Goal: Use online tool/utility: Utilize a website feature to perform a specific function

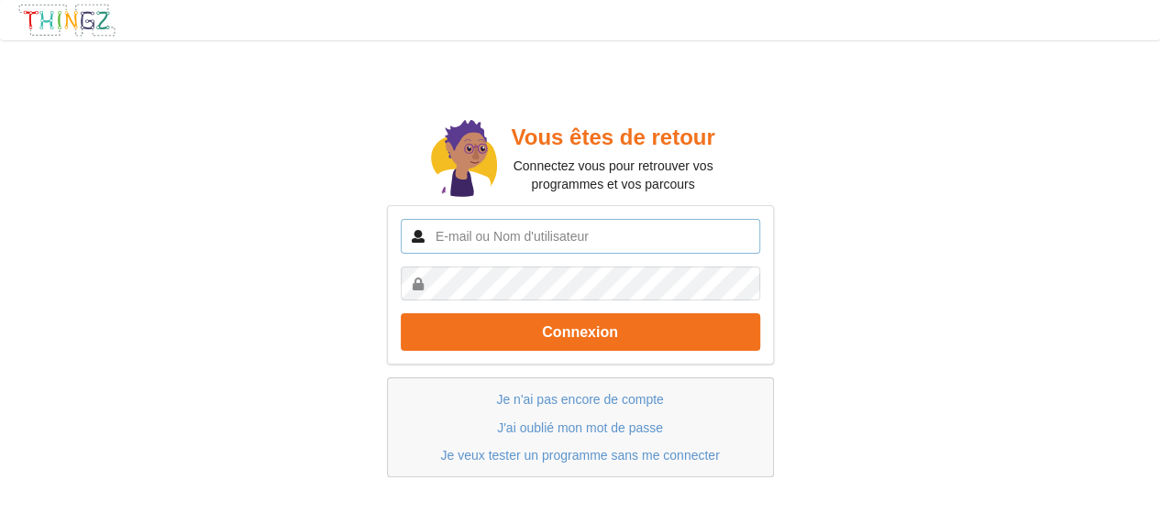
click at [576, 252] on input "text" at bounding box center [580, 236] width 359 height 35
click at [401, 313] on button "Connexion" at bounding box center [580, 332] width 359 height 38
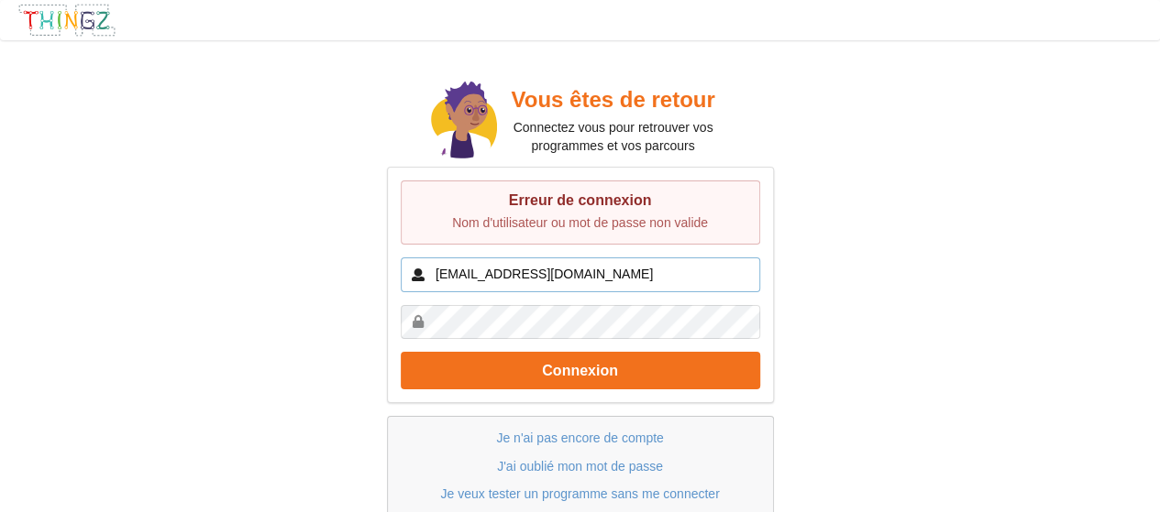
click at [543, 283] on input "latechnodecousteau@gmail.com" at bounding box center [580, 275] width 359 height 35
drag, startPoint x: 576, startPoint y: 253, endPoint x: 543, endPoint y: 283, distance: 44.8
click at [543, 283] on input "latechnodecousteau@gmail.com" at bounding box center [580, 275] width 359 height 35
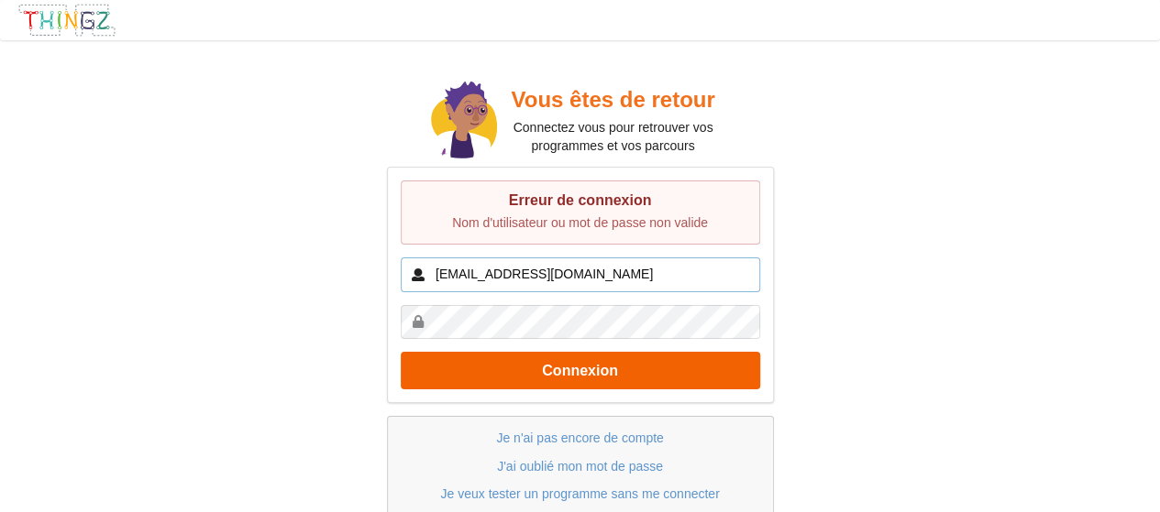
type input "[EMAIL_ADDRESS][DOMAIN_NAME]"
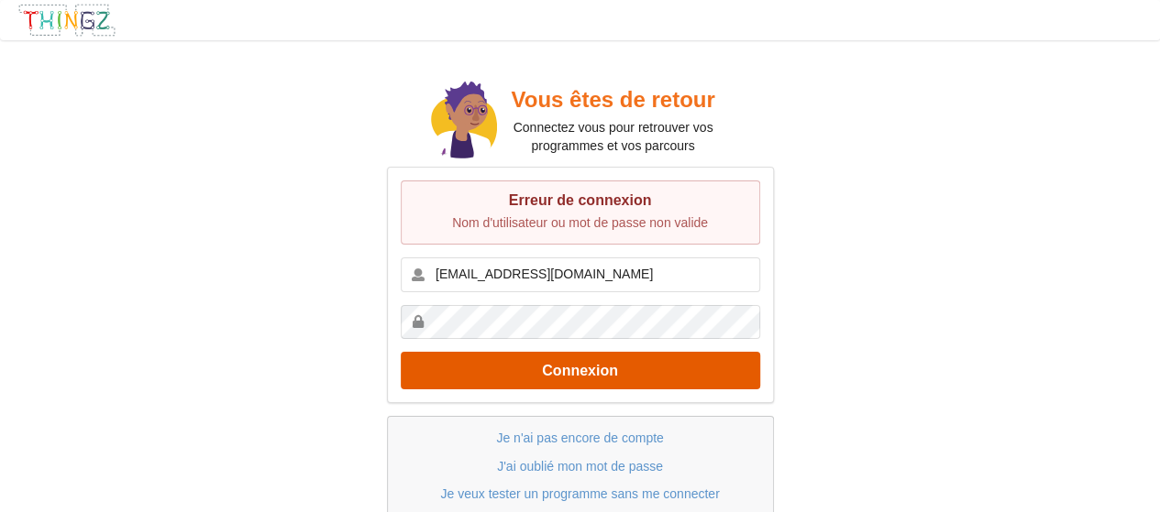
click at [538, 376] on button "Connexion" at bounding box center [580, 371] width 359 height 38
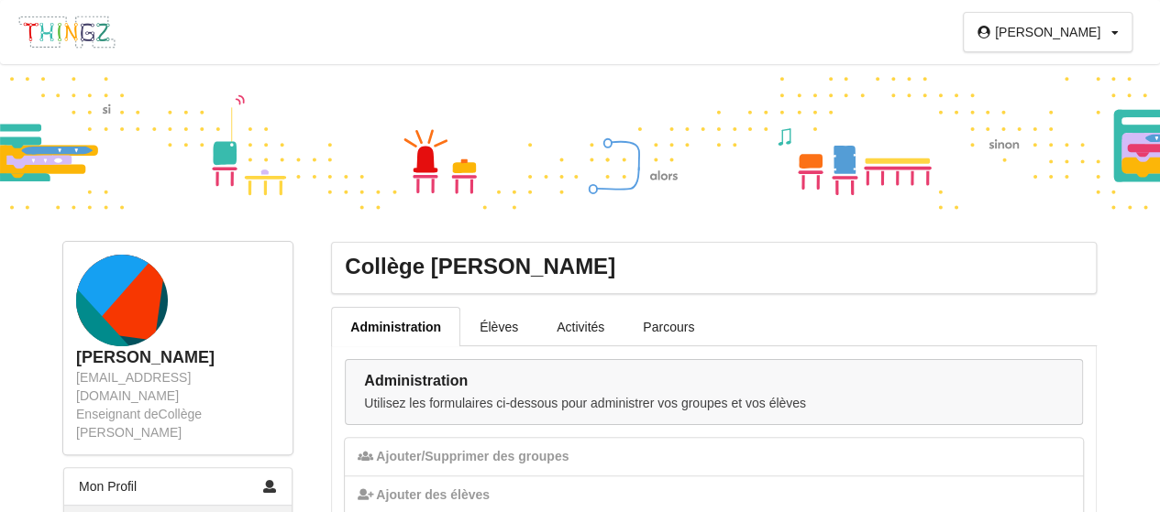
scroll to position [196, 0]
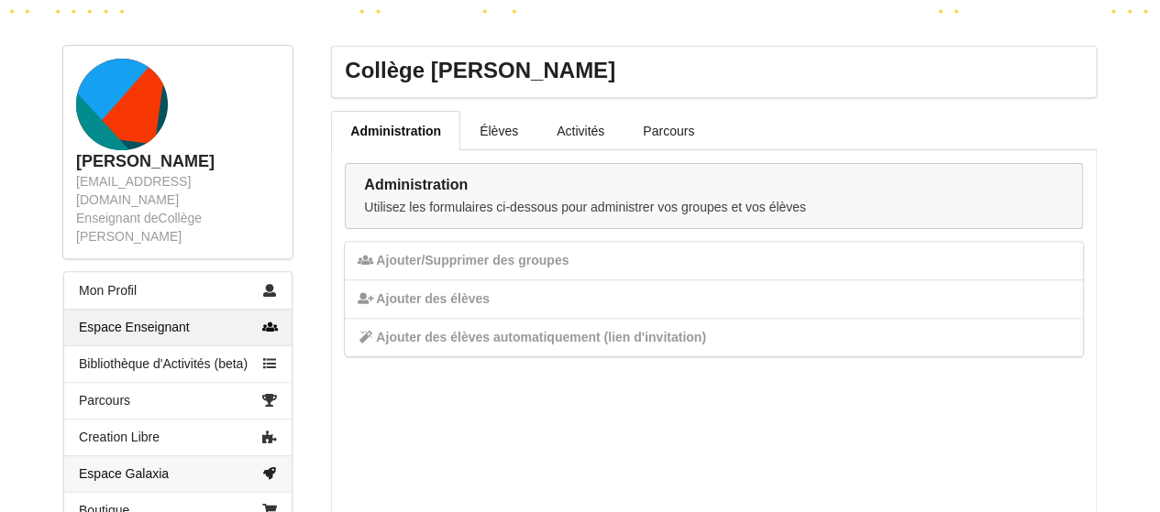
click at [147, 456] on link "Espace Galaxia" at bounding box center [177, 474] width 227 height 37
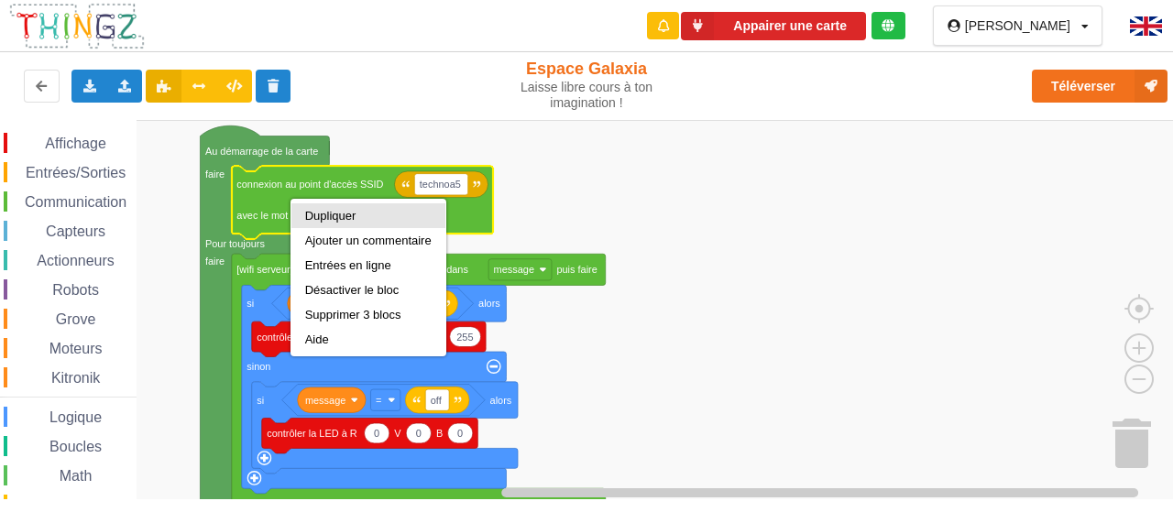
click at [313, 213] on div "Dupliquer" at bounding box center [368, 216] width 126 height 14
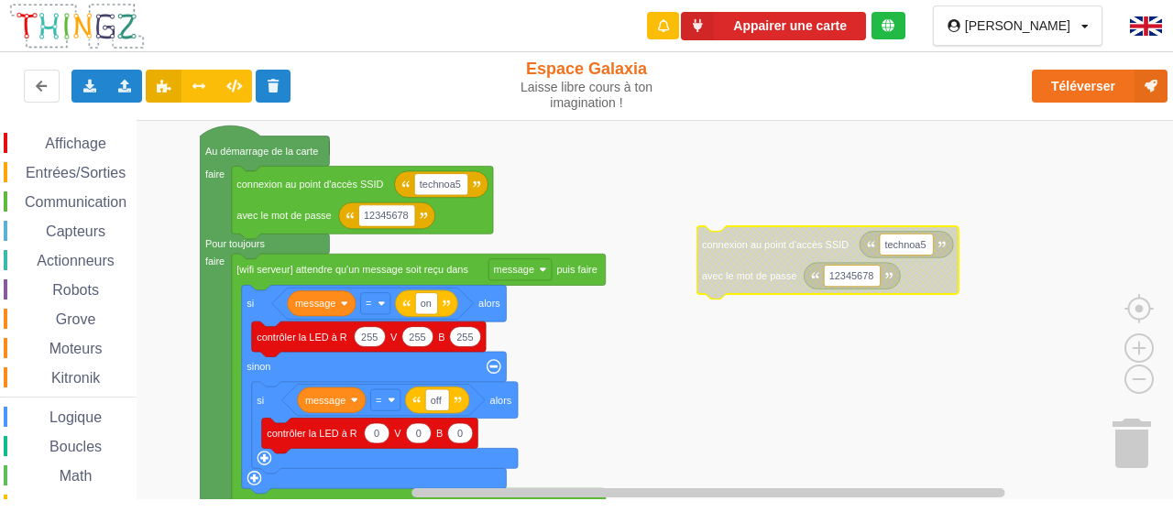
click at [821, 435] on rect "Espace de travail de Blocky" at bounding box center [593, 310] width 1186 height 380
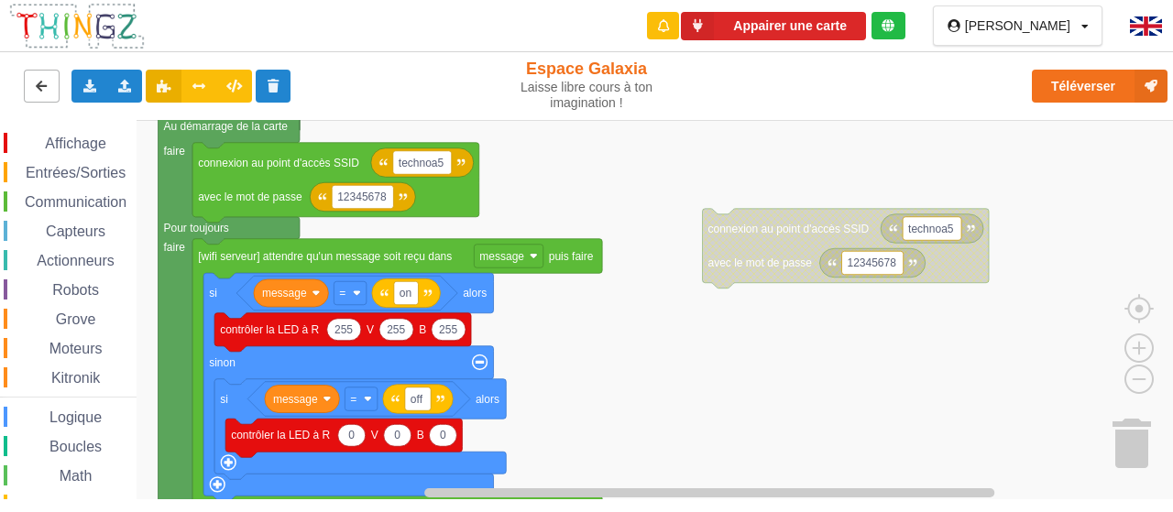
click at [43, 78] on button at bounding box center [42, 86] width 36 height 33
click at [63, 38] on img at bounding box center [76, 26] width 137 height 49
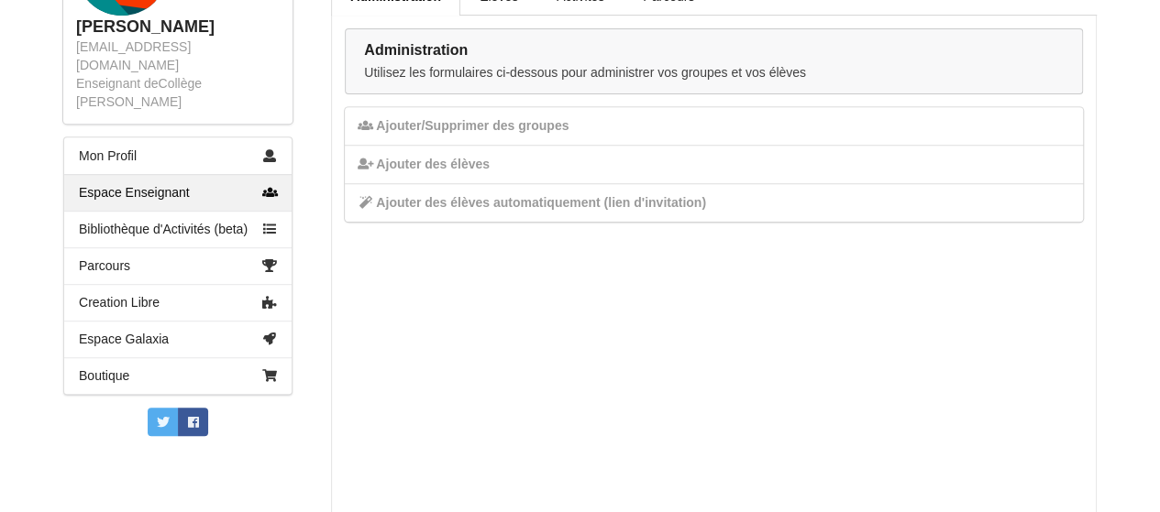
scroll to position [353, 0]
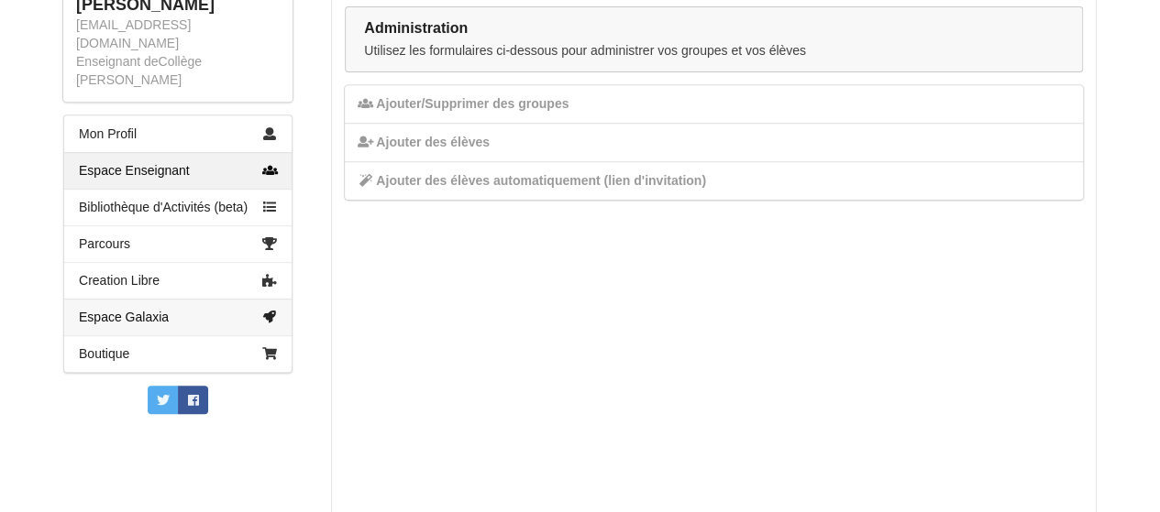
click at [181, 299] on link "Espace Galaxia" at bounding box center [177, 317] width 227 height 37
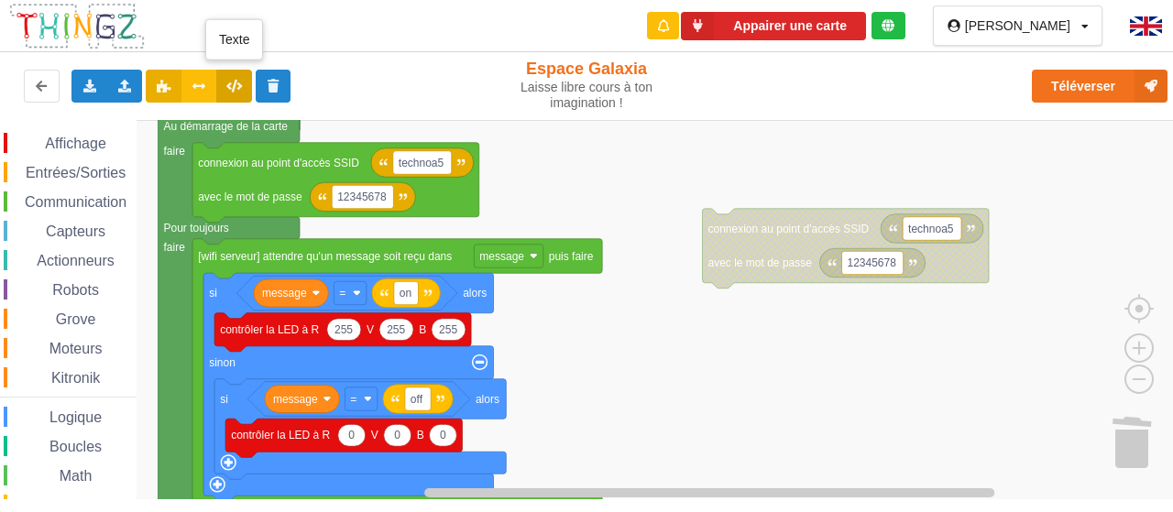
click at [244, 88] on button at bounding box center [234, 86] width 36 height 33
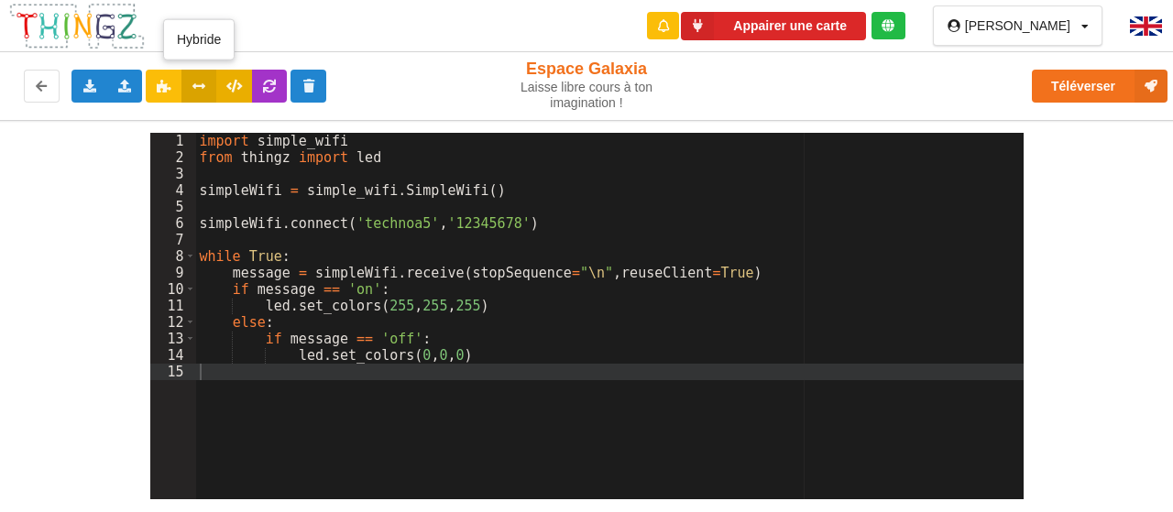
click at [202, 86] on icon at bounding box center [200, 85] width 16 height 11
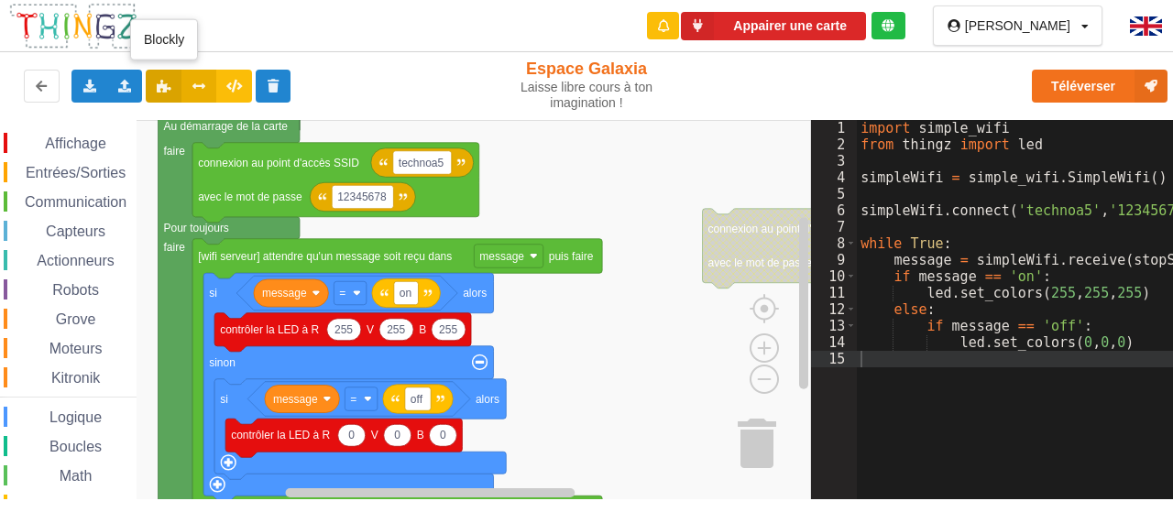
click at [156, 82] on icon at bounding box center [164, 85] width 16 height 11
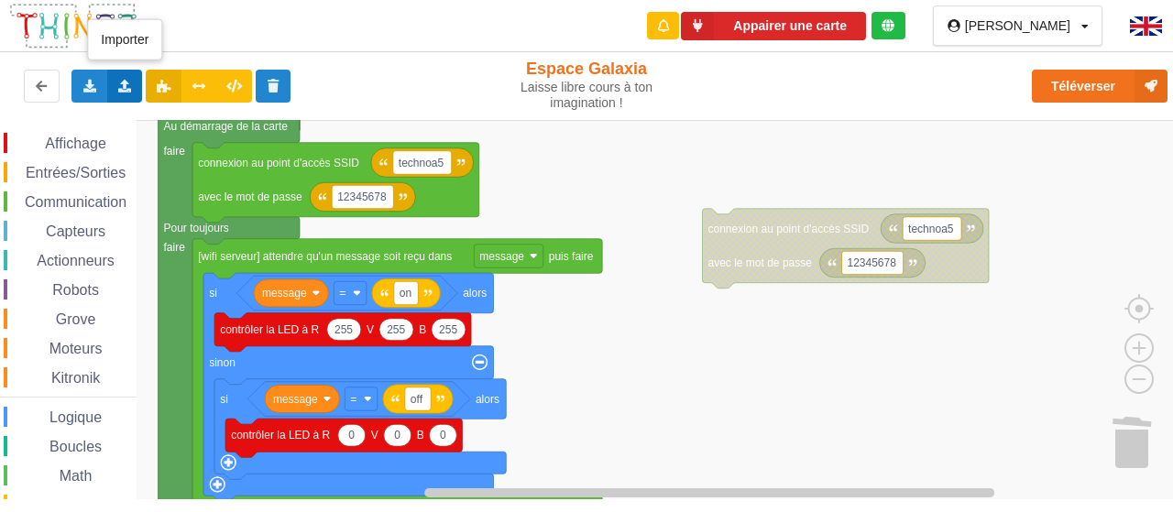
click at [128, 84] on icon at bounding box center [125, 85] width 16 height 11
click at [387, 51] on div "Exporter l'assemblage de blocs Exporter l'assemblage de blocs au format Python …" at bounding box center [587, 86] width 1188 height 75
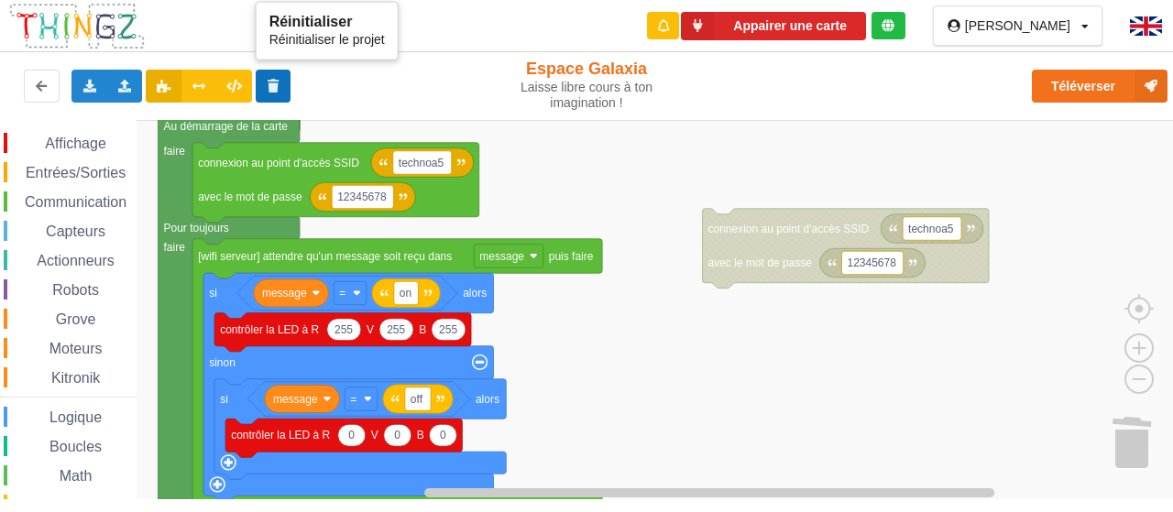
click at [279, 82] on icon at bounding box center [274, 85] width 16 height 11
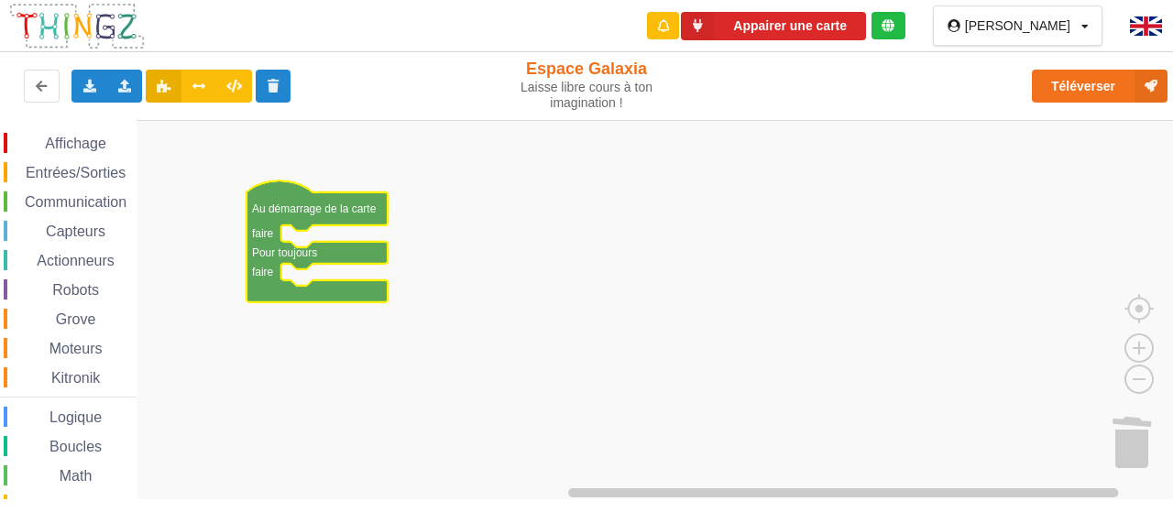
click at [97, 197] on span "Communication" at bounding box center [75, 202] width 107 height 16
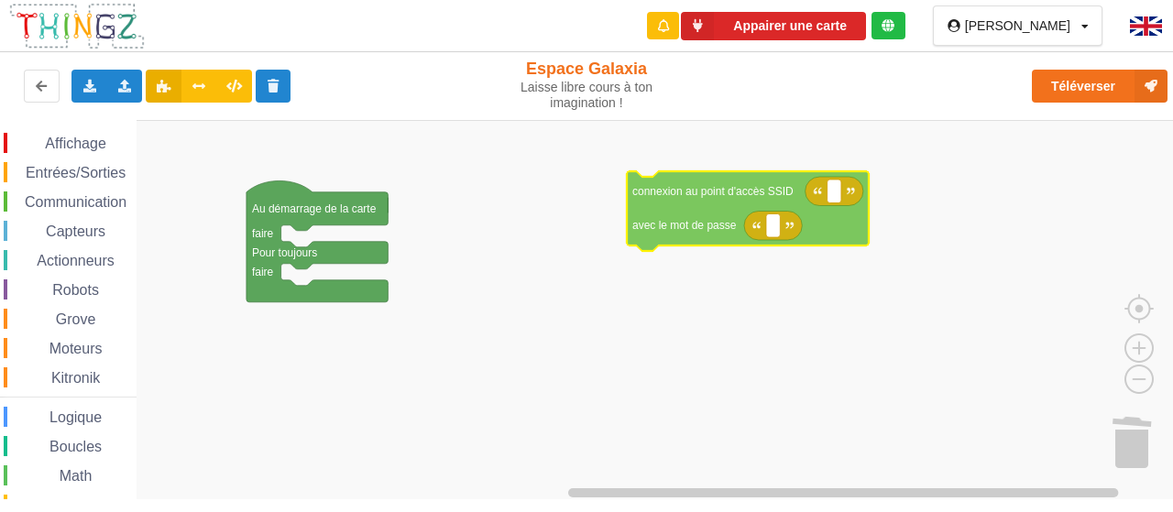
click at [711, 197] on div "Affichage Entrées/Sorties Communication Capteurs Actionneurs Robots Grove Moteu…" at bounding box center [593, 309] width 1186 height 379
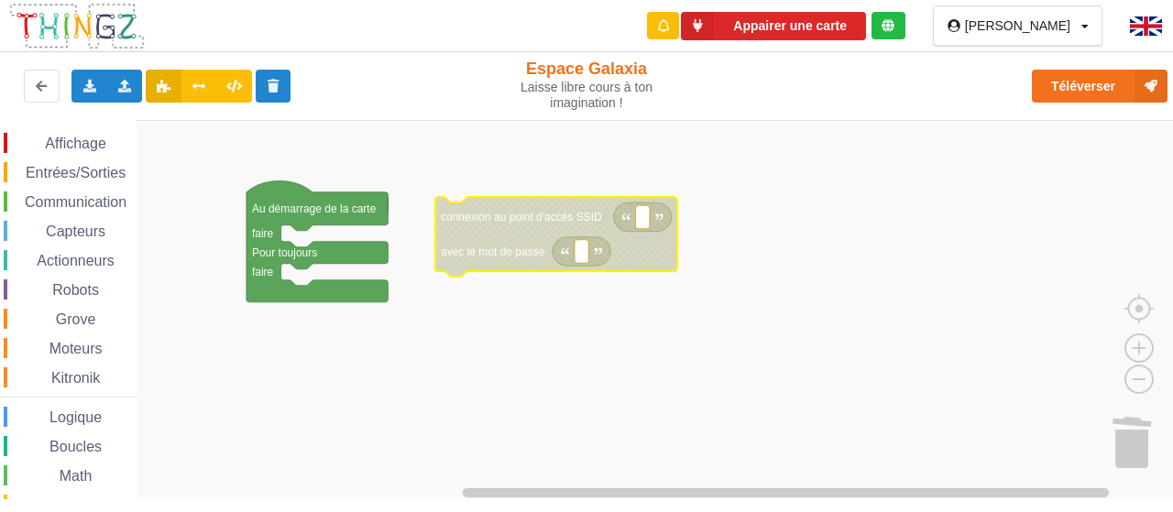
scroll to position [159, 0]
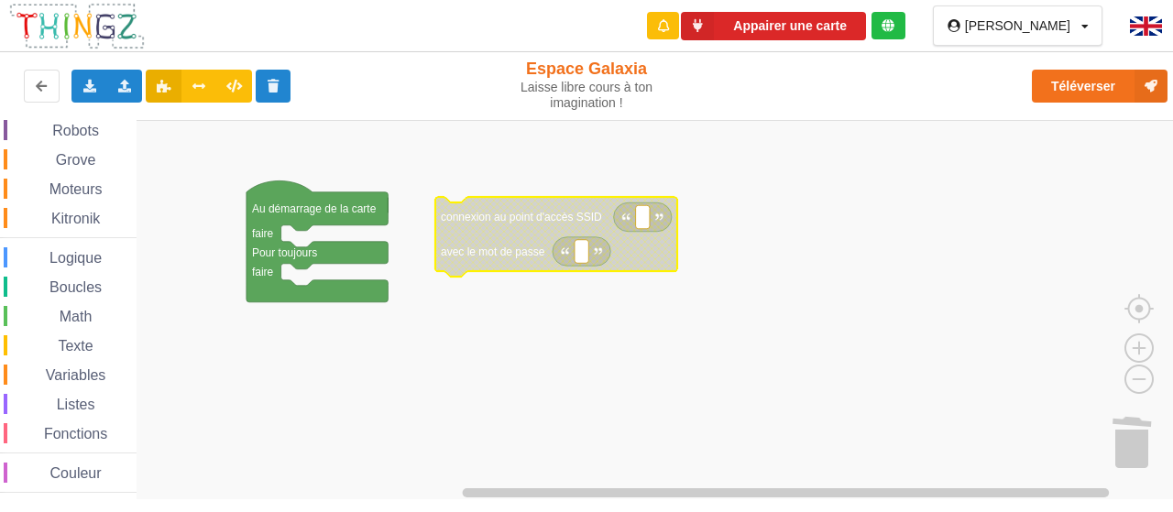
click at [79, 339] on span "Texte" at bounding box center [75, 346] width 40 height 16
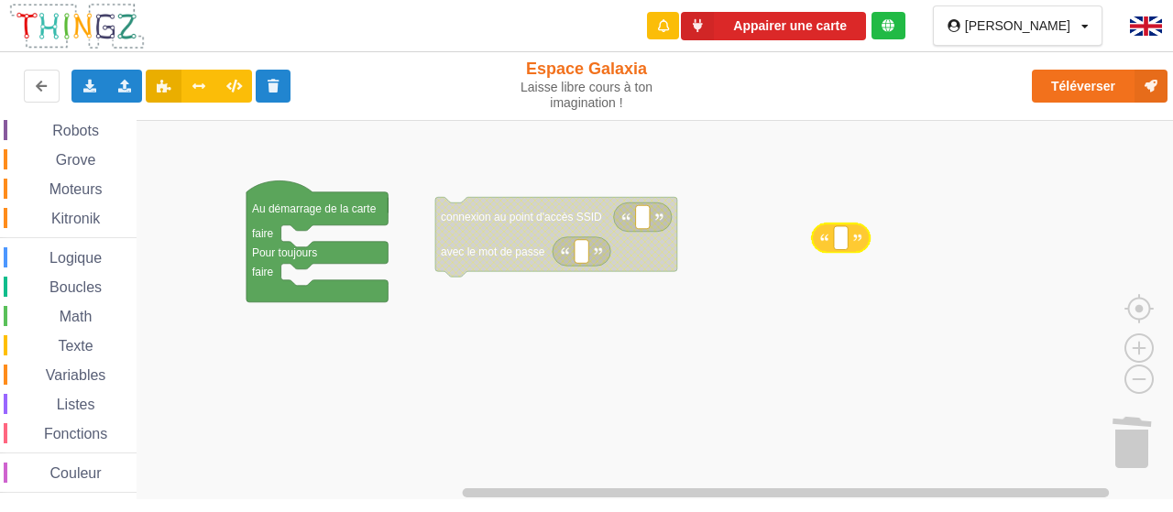
click at [856, 227] on div "Affichage Entrées/Sorties Communication Capteurs Actionneurs Robots Grove Moteu…" at bounding box center [593, 309] width 1186 height 379
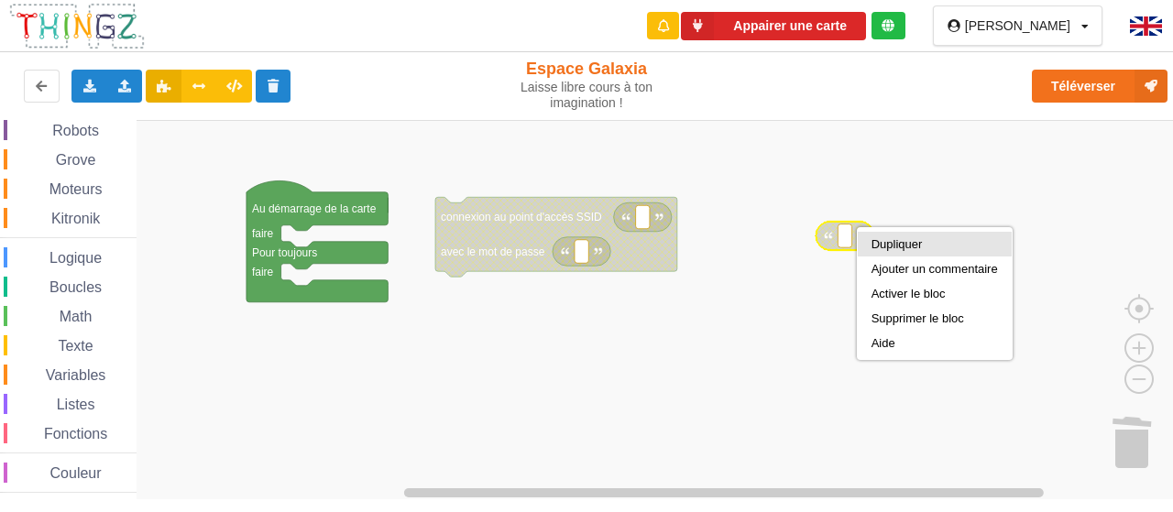
click at [889, 247] on div "Dupliquer" at bounding box center [935, 244] width 126 height 14
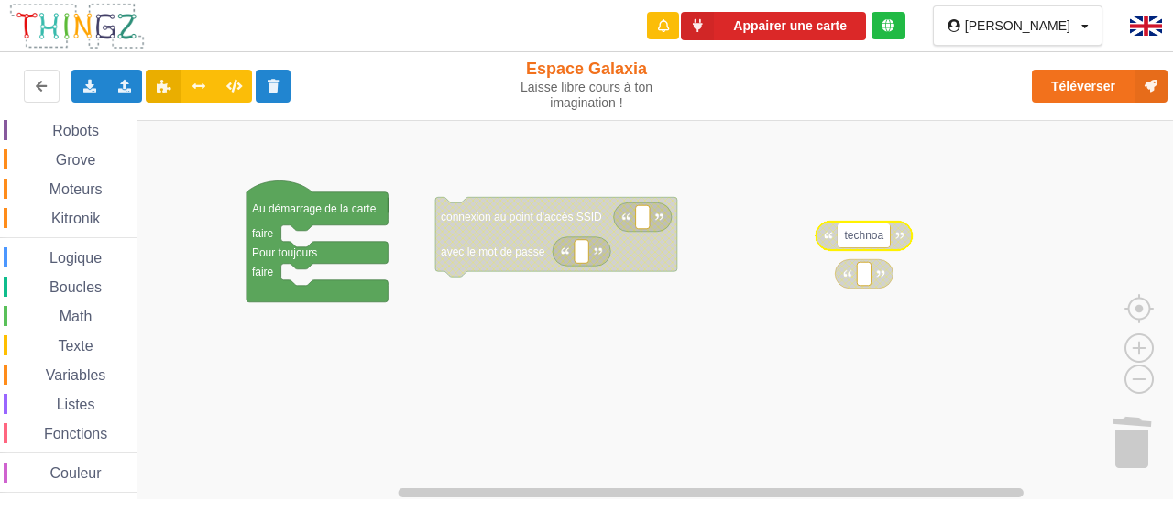
type input "technoa5"
type input "12345678"
click at [849, 365] on rect "Espace de travail de Blocky" at bounding box center [593, 310] width 1186 height 380
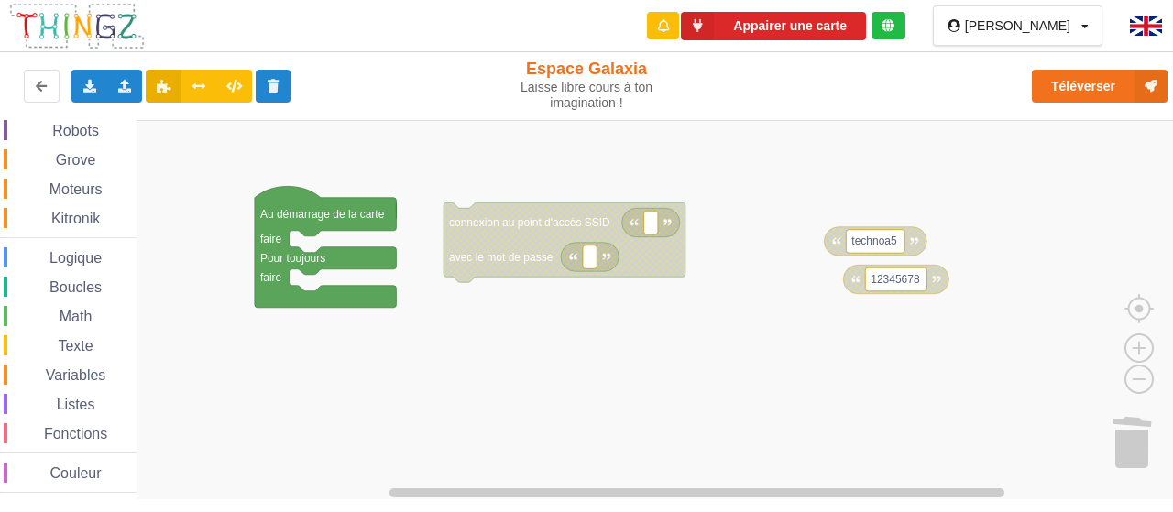
click at [797, 193] on div "Affichage Entrées/Sorties Communication Capteurs Actionneurs Robots Grove Moteu…" at bounding box center [593, 309] width 1186 height 379
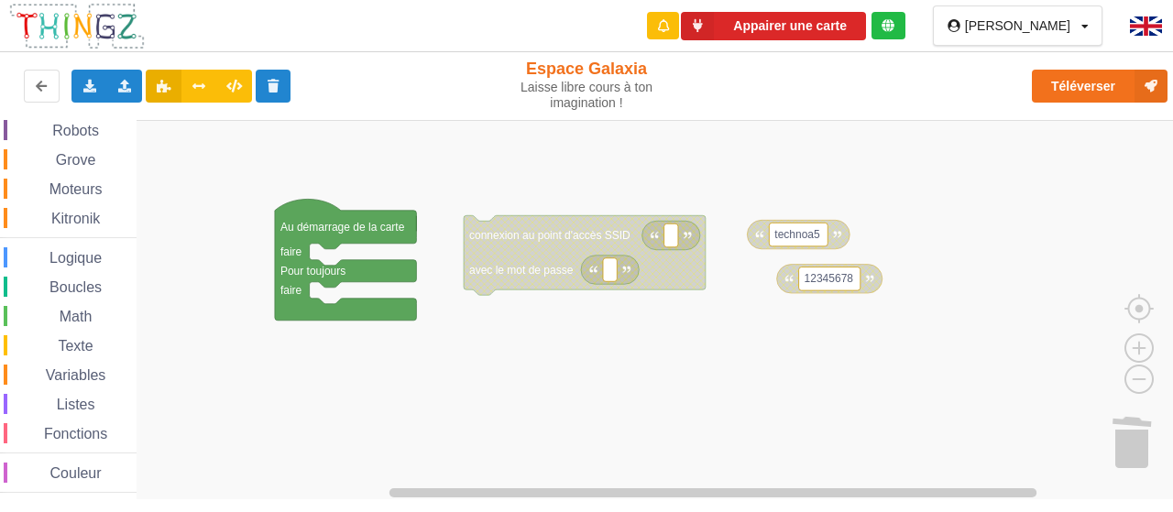
click at [224, 188] on div "Affichage Entrées/Sorties Communication Capteurs Actionneurs Robots Grove Moteu…" at bounding box center [593, 309] width 1186 height 379
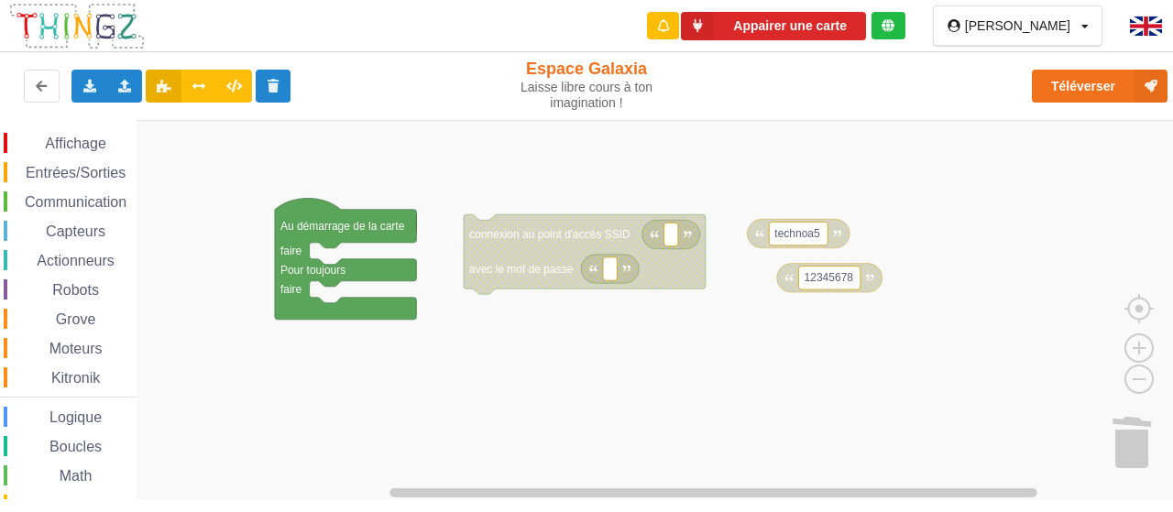
click at [91, 208] on span "Communication" at bounding box center [75, 202] width 107 height 16
